Goal: Check status: Check status

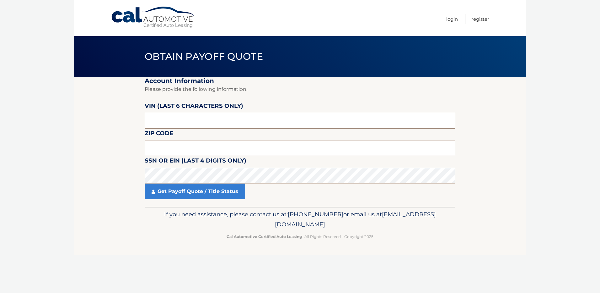
click at [165, 117] on input "text" at bounding box center [300, 121] width 311 height 16
drag, startPoint x: 154, startPoint y: 120, endPoint x: 169, endPoint y: 141, distance: 25.5
click at [154, 120] on input "text" at bounding box center [300, 121] width 311 height 16
paste input "538756"
type input "538756"
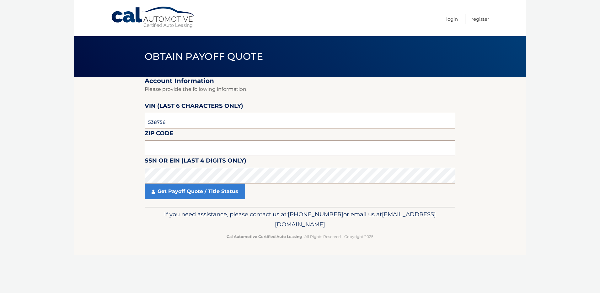
click at [151, 146] on input "text" at bounding box center [300, 148] width 311 height 16
type input "02121"
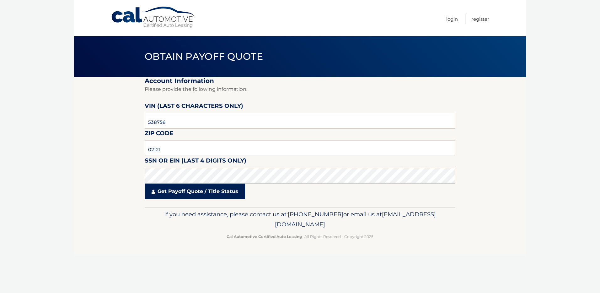
click at [195, 191] on link "Get Payoff Quote / Title Status" at bounding box center [195, 191] width 100 height 16
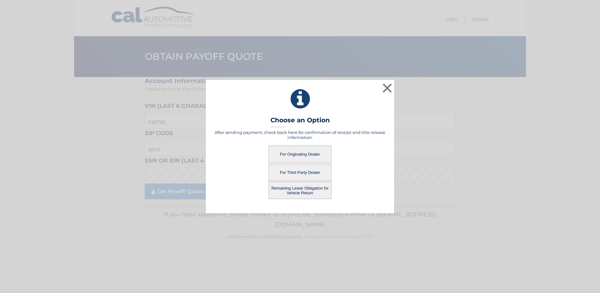
click at [313, 153] on button "For Originating Dealer" at bounding box center [300, 153] width 63 height 17
click at [304, 154] on button "For Originating Dealer" at bounding box center [300, 153] width 63 height 17
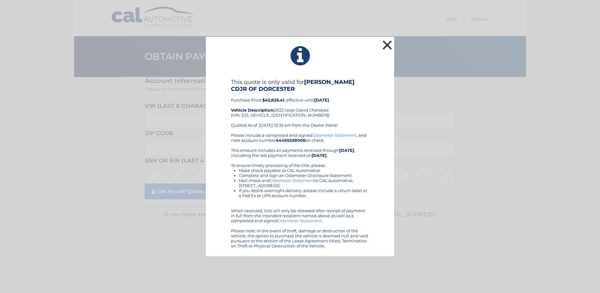
click at [389, 51] on button "×" at bounding box center [387, 45] width 13 height 13
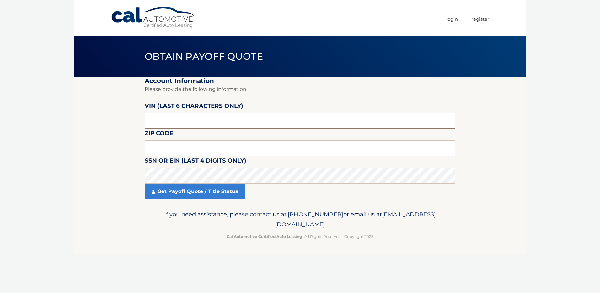
click at [155, 118] on input "text" at bounding box center [300, 121] width 311 height 16
click at [176, 143] on input "text" at bounding box center [300, 148] width 311 height 16
click at [207, 117] on input "text" at bounding box center [300, 121] width 311 height 16
paste input "538756"
type input "538756"
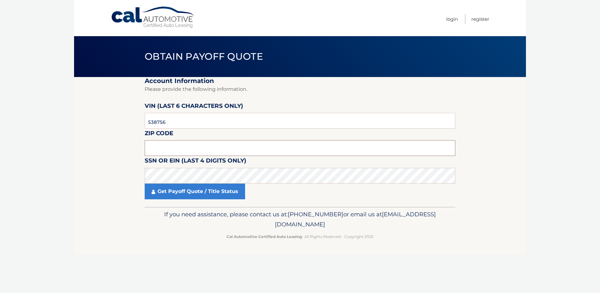
click at [164, 149] on input "text" at bounding box center [300, 148] width 311 height 16
type input "02121"
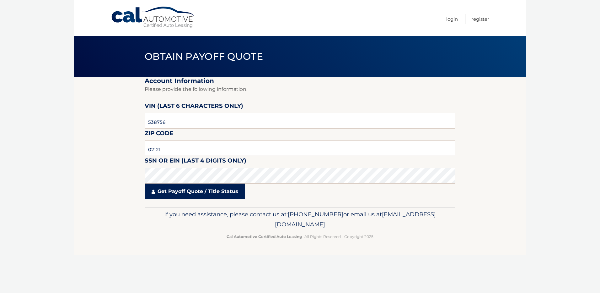
click at [195, 196] on link "Get Payoff Quote / Title Status" at bounding box center [195, 191] width 100 height 16
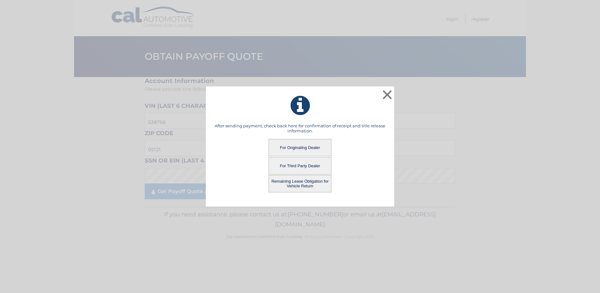
click at [306, 184] on button "Remaining Lease Obligation for Vehicle Return" at bounding box center [300, 183] width 63 height 17
click at [294, 182] on button "Remaining Lease Obligation for Vehicle Return" at bounding box center [300, 183] width 63 height 17
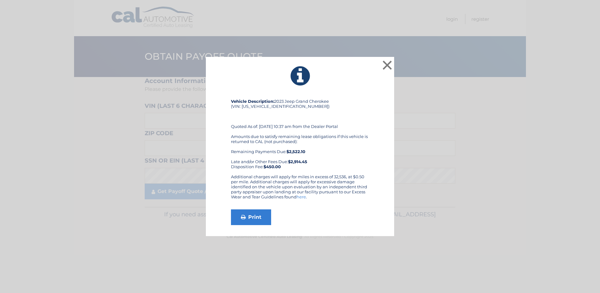
click at [286, 142] on div "Amounts due to satisfy remaining lease obligations if this vehicle is returned …" at bounding box center [300, 151] width 138 height 35
click at [250, 213] on link "Print" at bounding box center [251, 217] width 40 height 16
